Goal: Transaction & Acquisition: Obtain resource

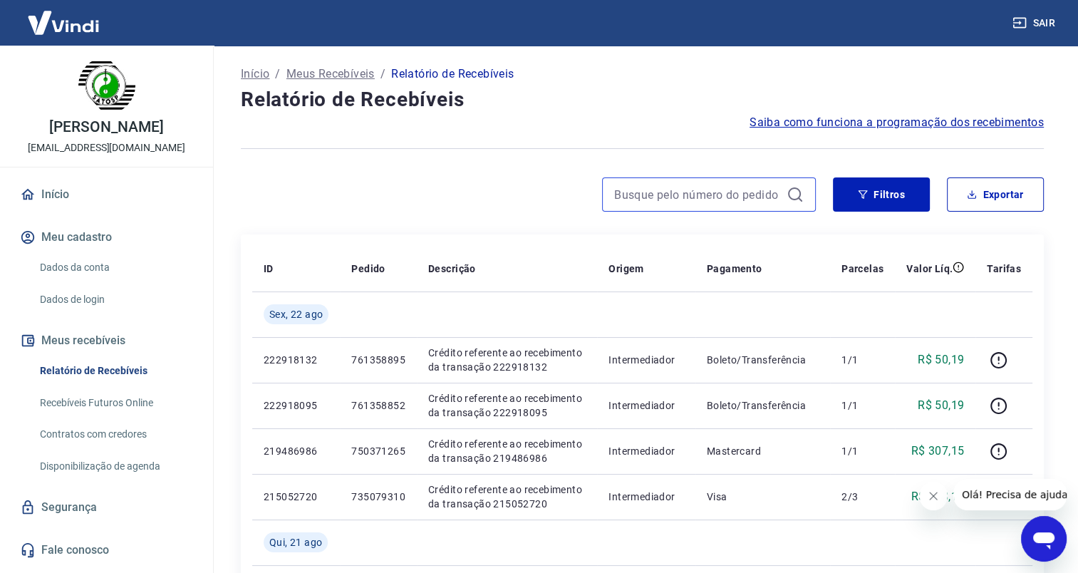
click at [702, 199] on input at bounding box center [697, 194] width 167 height 21
paste input "761358852"
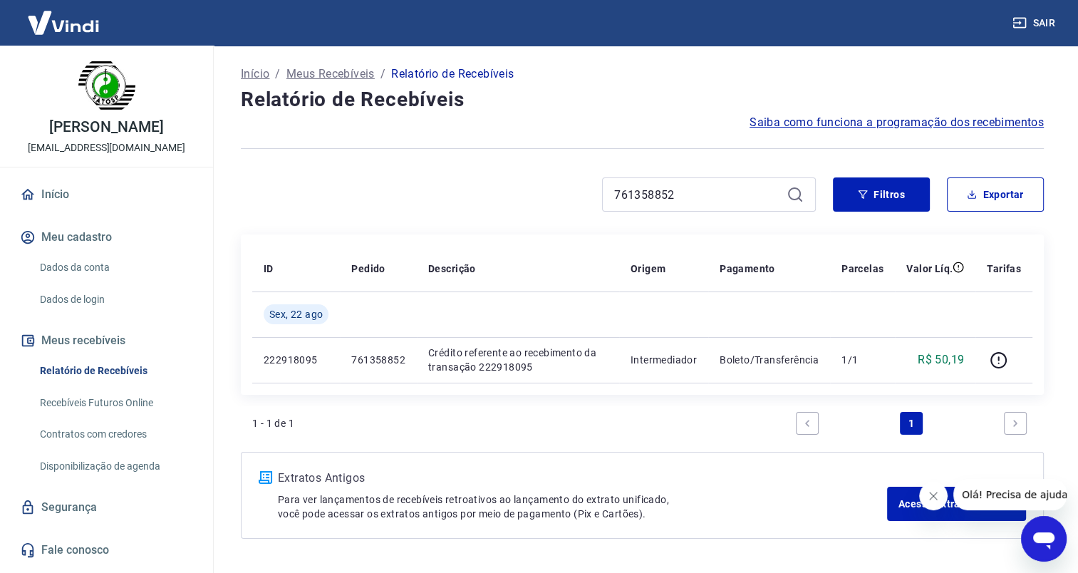
click at [929, 499] on icon "Fechar mensagem da empresa" at bounding box center [933, 495] width 11 height 11
drag, startPoint x: 679, startPoint y: 192, endPoint x: 577, endPoint y: 192, distance: 101.9
click at [577, 192] on div "761358852" at bounding box center [528, 194] width 575 height 34
drag, startPoint x: 685, startPoint y: 190, endPoint x: 543, endPoint y: 185, distance: 142.6
click at [543, 185] on div "761358895" at bounding box center [528, 194] width 575 height 34
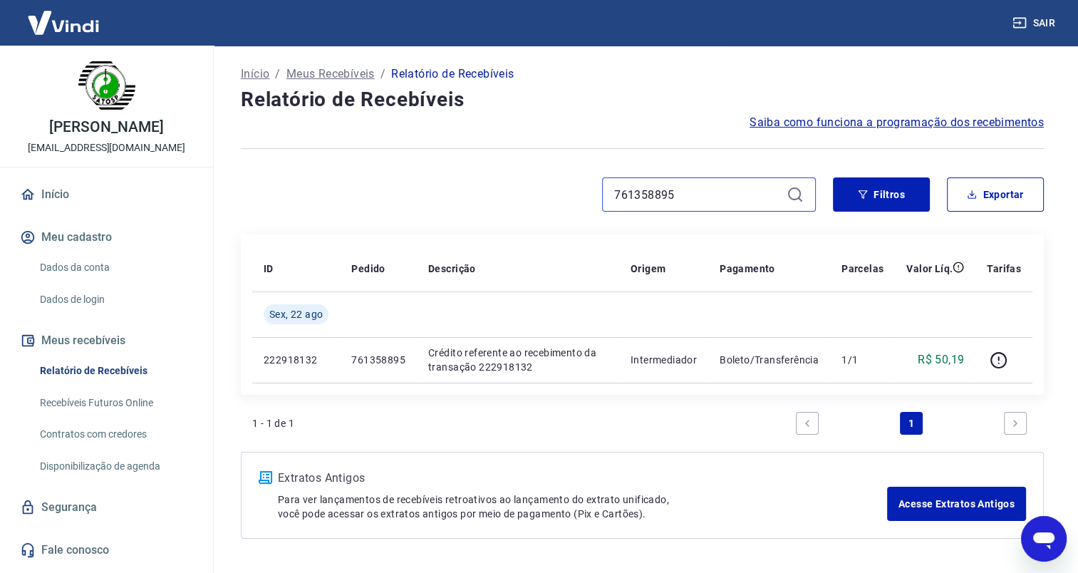
paste input "941"
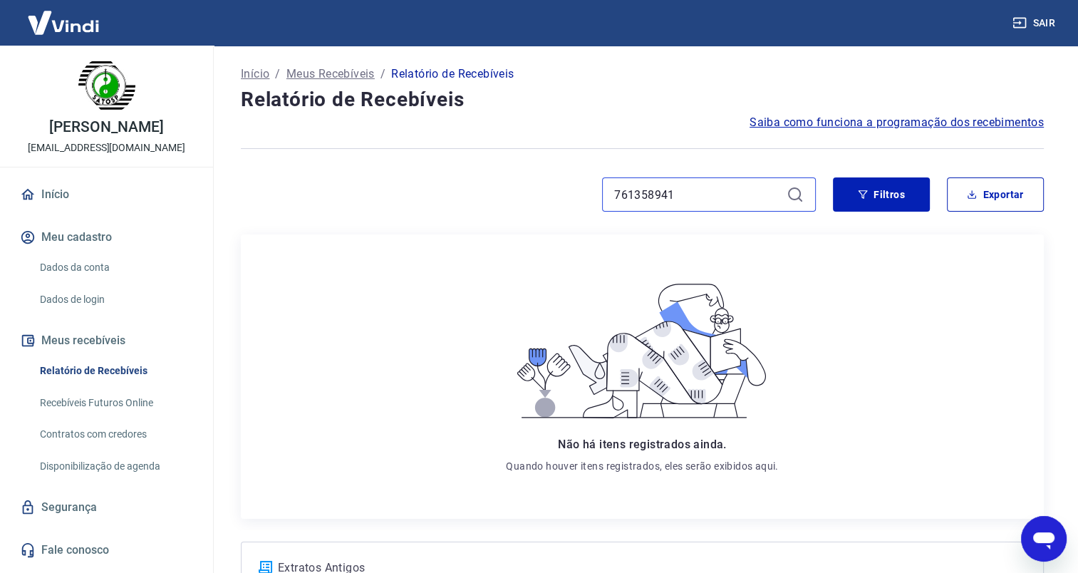
type input "761358941"
drag, startPoint x: 661, startPoint y: 191, endPoint x: 553, endPoint y: 187, distance: 108.4
click at [553, 187] on div "761358941" at bounding box center [528, 194] width 575 height 34
click at [883, 200] on button "Filtros" at bounding box center [881, 194] width 97 height 34
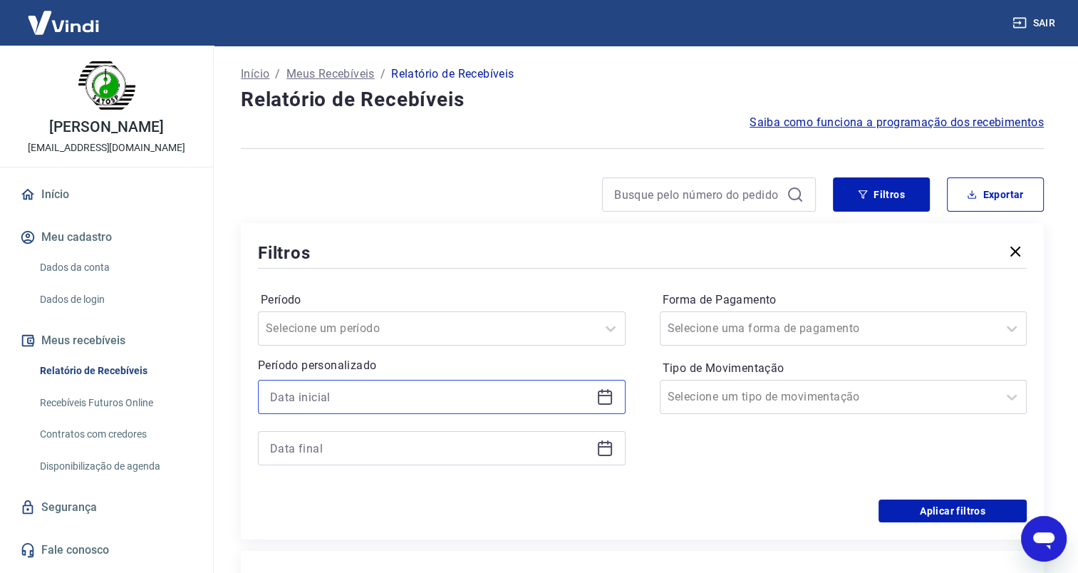
click at [408, 390] on input at bounding box center [430, 396] width 321 height 21
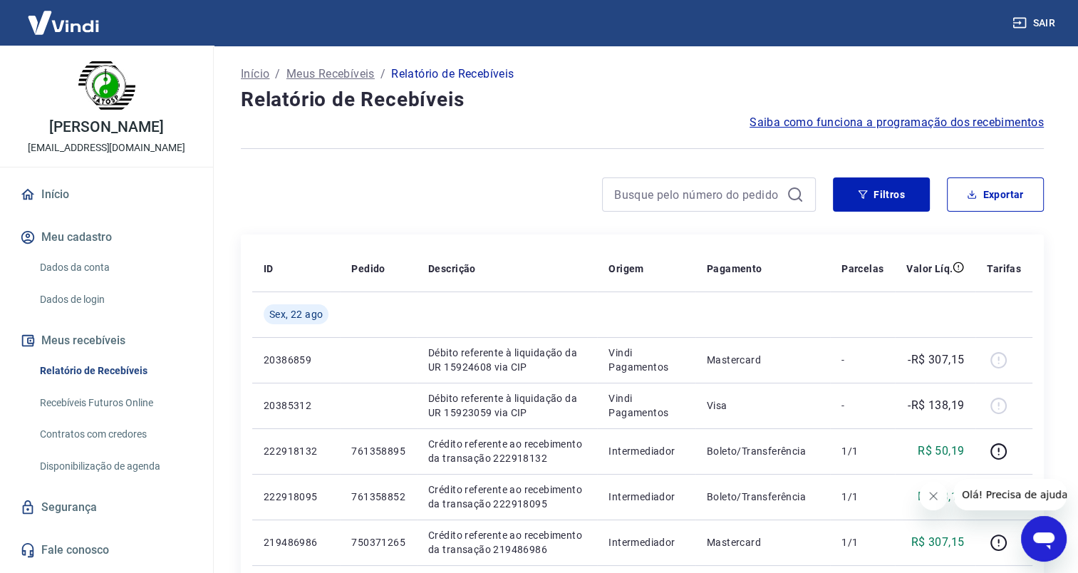
click at [933, 497] on icon "Fechar mensagem da empresa" at bounding box center [933, 495] width 11 height 11
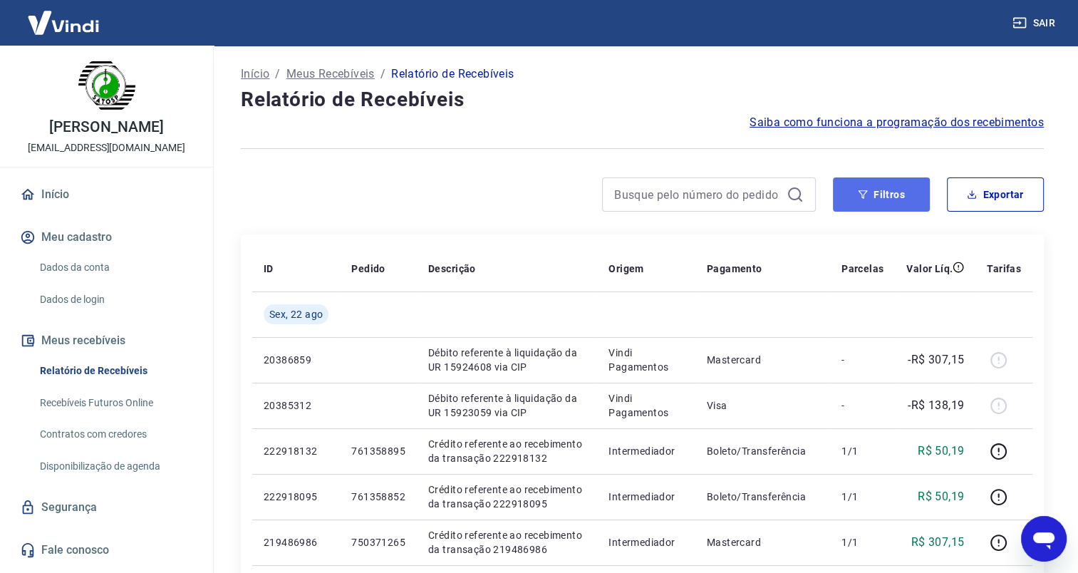
click at [869, 198] on button "Filtros" at bounding box center [881, 194] width 97 height 34
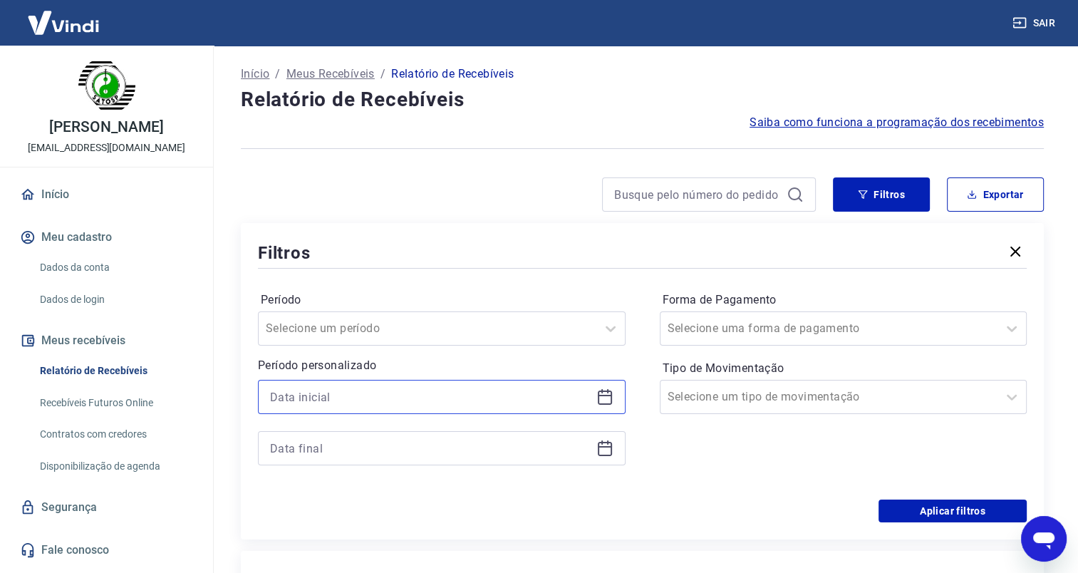
click at [278, 396] on input at bounding box center [430, 396] width 321 height 21
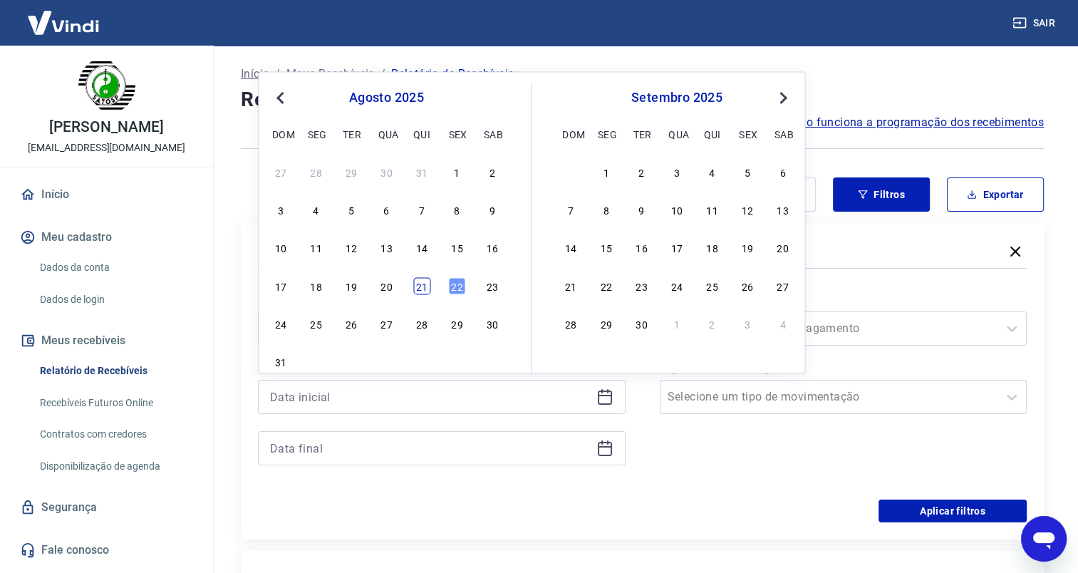
click at [427, 289] on div "21" at bounding box center [421, 285] width 17 height 17
type input "[DATE]"
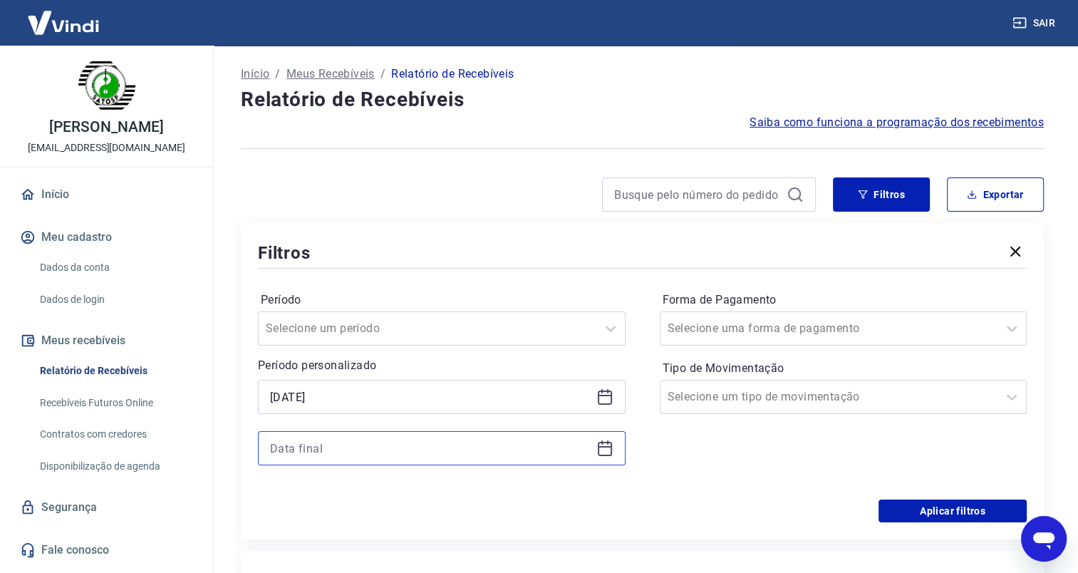
click at [335, 444] on input at bounding box center [430, 447] width 321 height 21
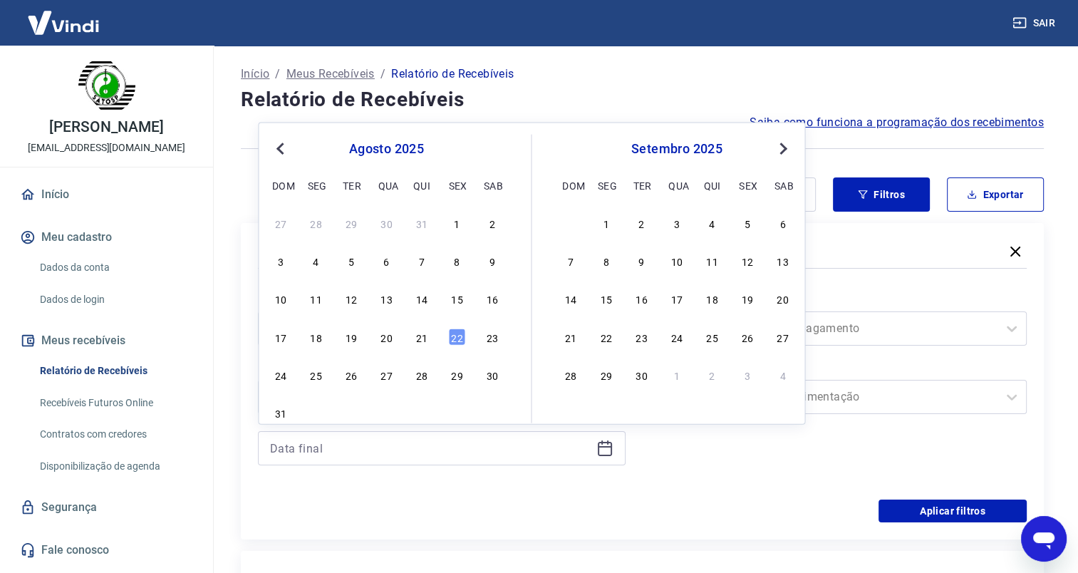
click at [420, 333] on div "21" at bounding box center [421, 336] width 17 height 17
type input "[DATE]"
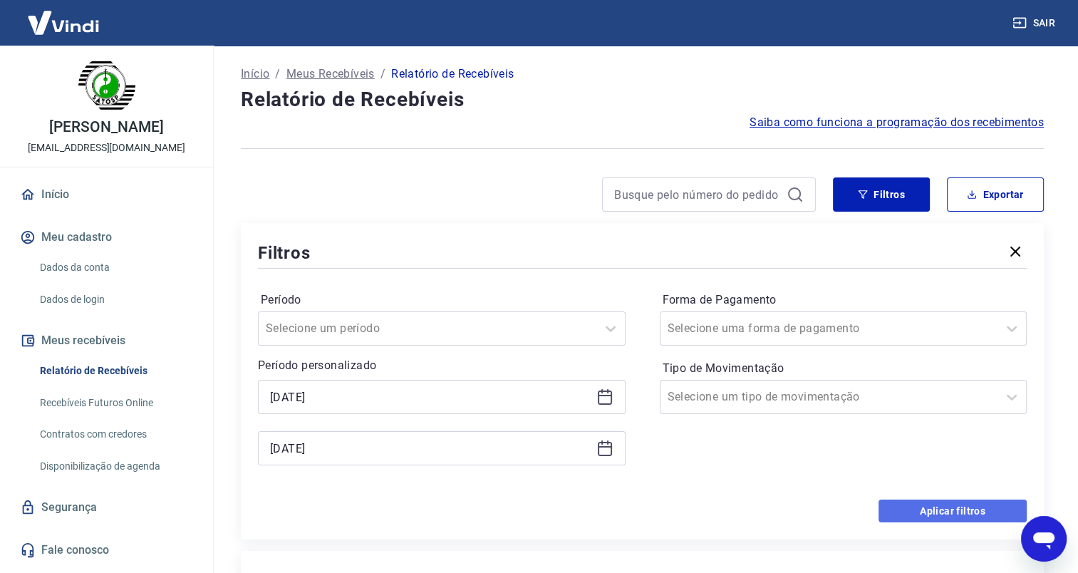
click at [934, 509] on button "Aplicar filtros" at bounding box center [952, 510] width 148 height 23
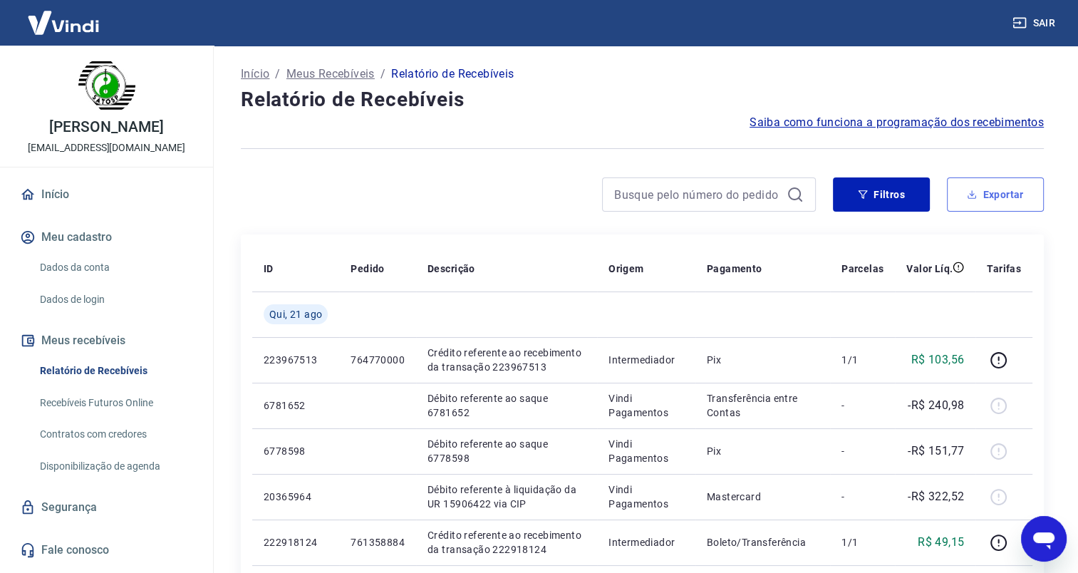
click at [968, 201] on button "Exportar" at bounding box center [995, 194] width 97 height 34
type input "[DATE]"
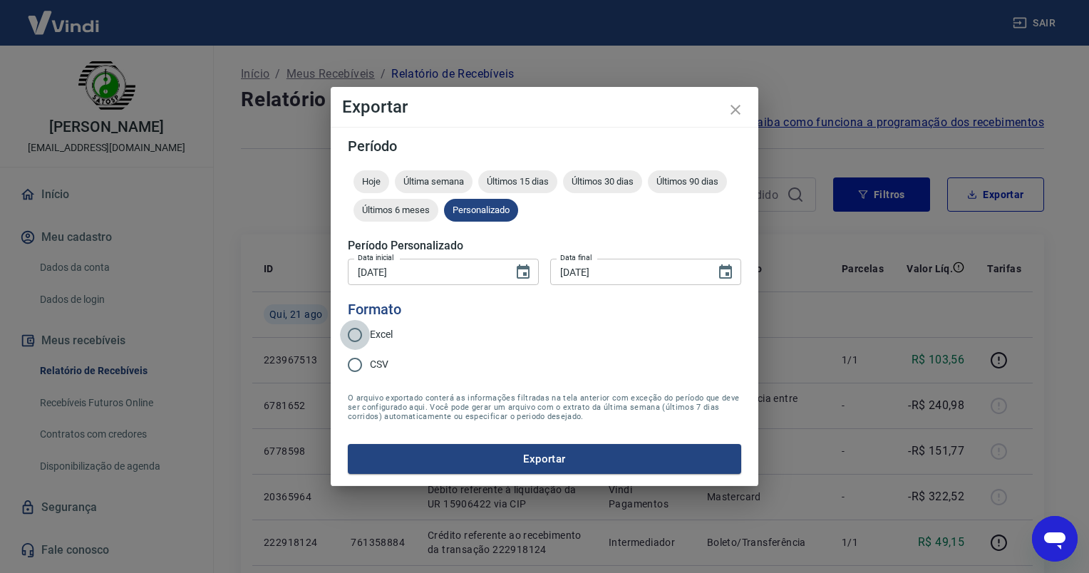
click at [362, 332] on input "Excel" at bounding box center [355, 335] width 30 height 30
radio input "true"
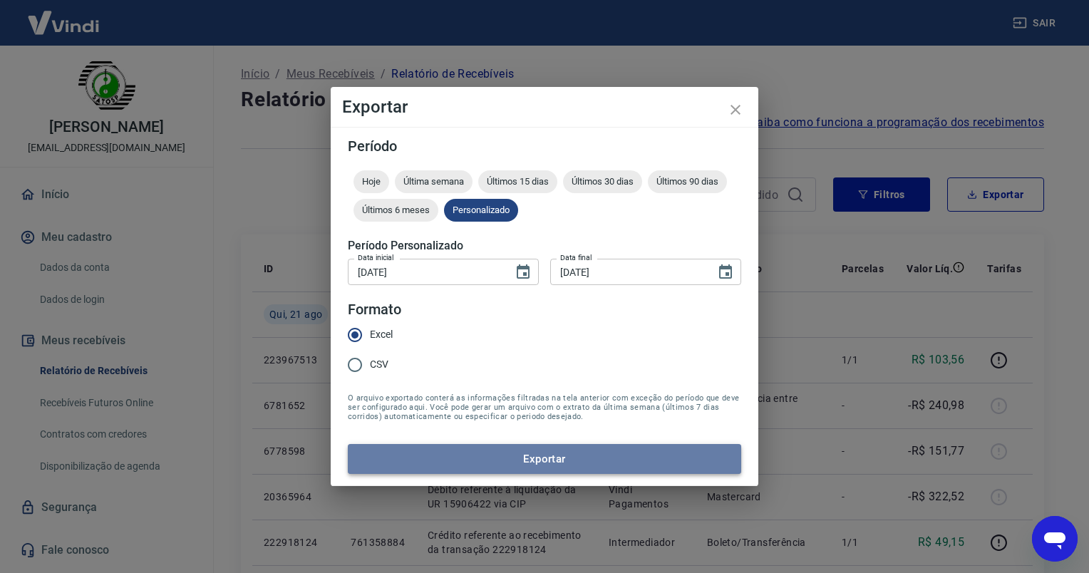
click at [490, 457] on button "Exportar" at bounding box center [544, 459] width 393 height 30
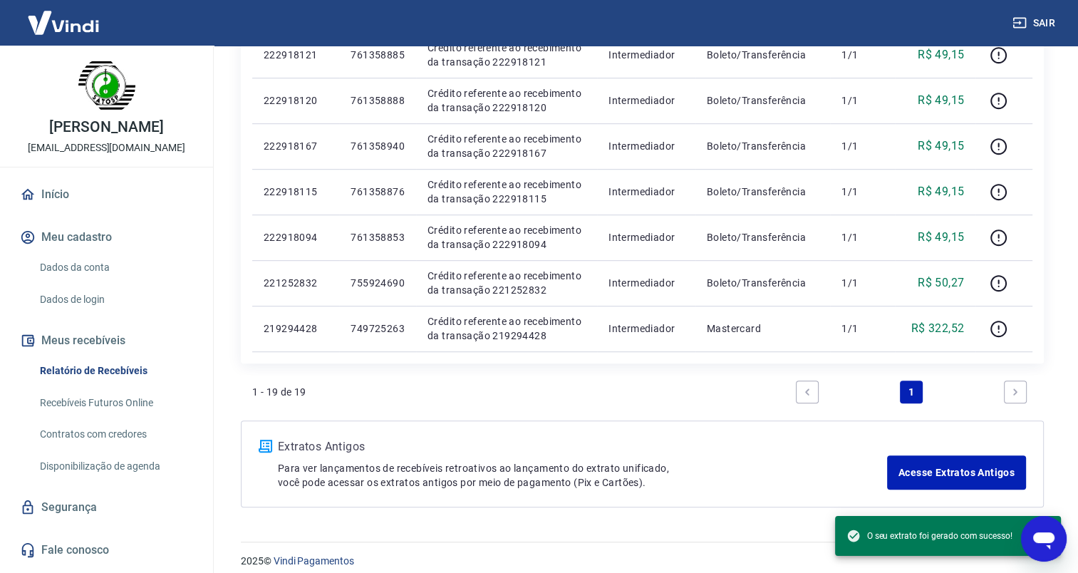
scroll to position [864, 0]
